Goal: Task Accomplishment & Management: Manage account settings

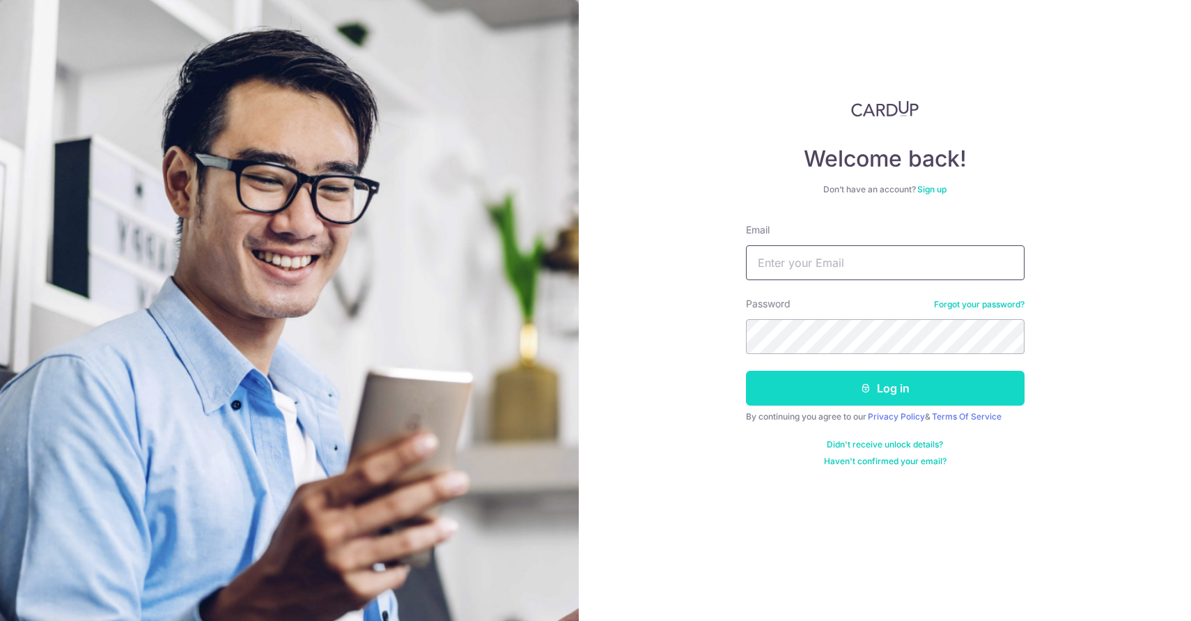
type input "[EMAIL_ADDRESS][DOMAIN_NAME]"
click at [887, 388] on button "Log in" at bounding box center [885, 387] width 279 height 35
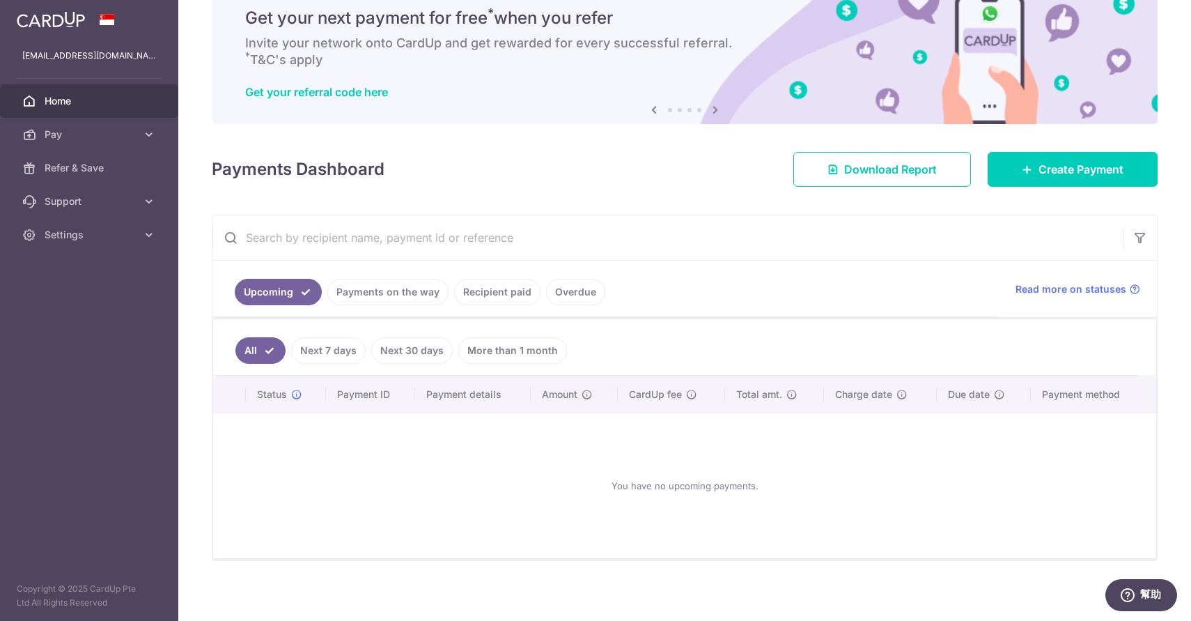
scroll to position [60, 0]
